Goal: Task Accomplishment & Management: Use online tool/utility

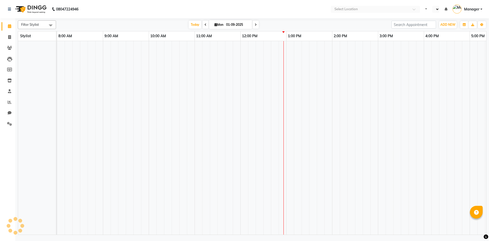
select select "en"
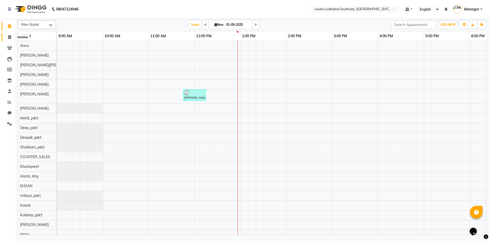
click at [9, 37] on icon at bounding box center [9, 37] width 3 height 4
select select "service"
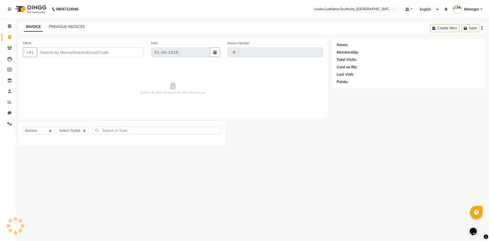
type input "3196"
select select "6577"
